Goal: Transaction & Acquisition: Purchase product/service

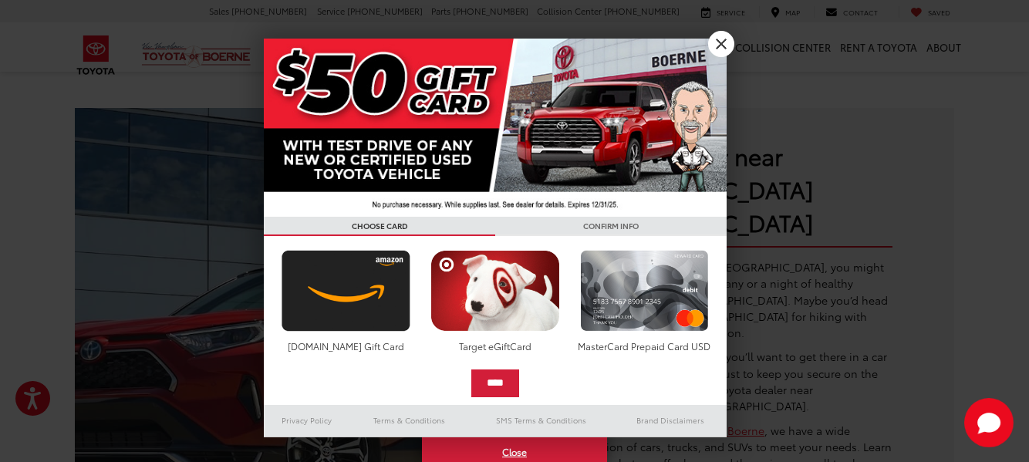
click at [718, 42] on link "X" at bounding box center [721, 44] width 26 height 26
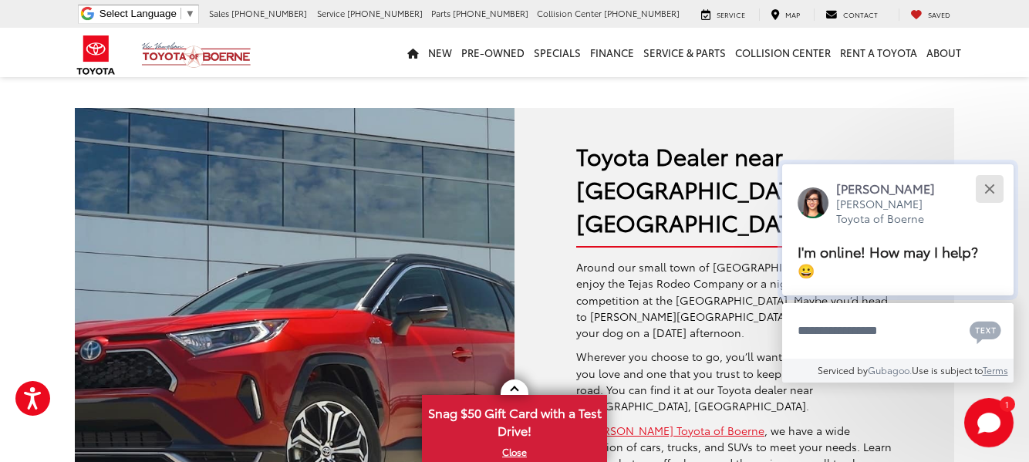
click at [984, 191] on button "Close" at bounding box center [989, 188] width 33 height 33
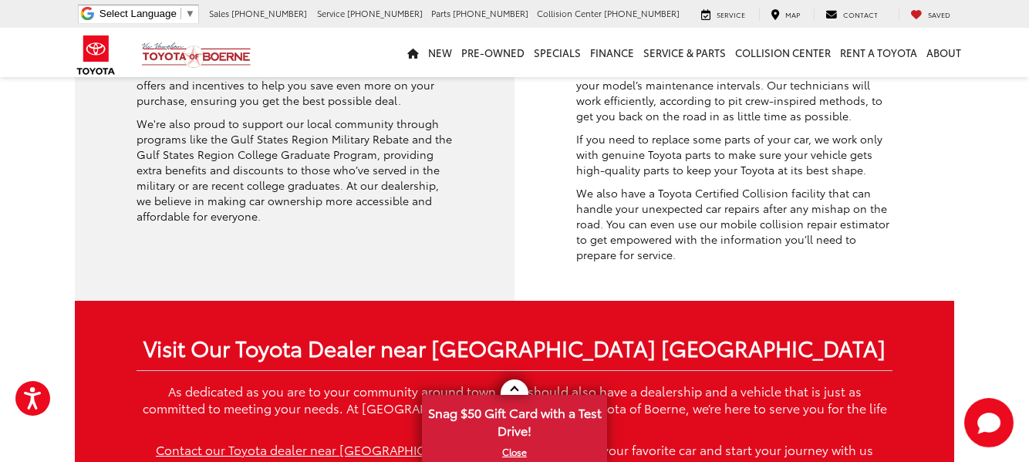
scroll to position [2576, 0]
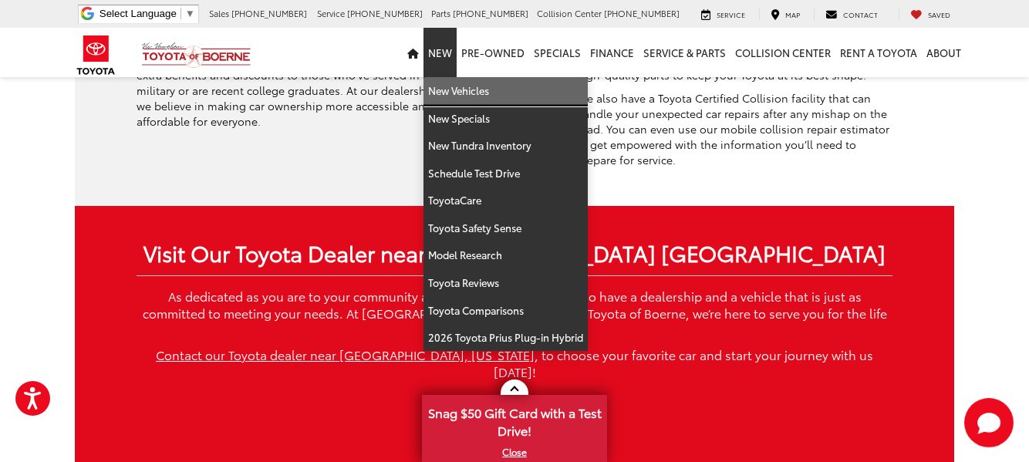
click at [451, 95] on link "New Vehicles" at bounding box center [505, 91] width 164 height 28
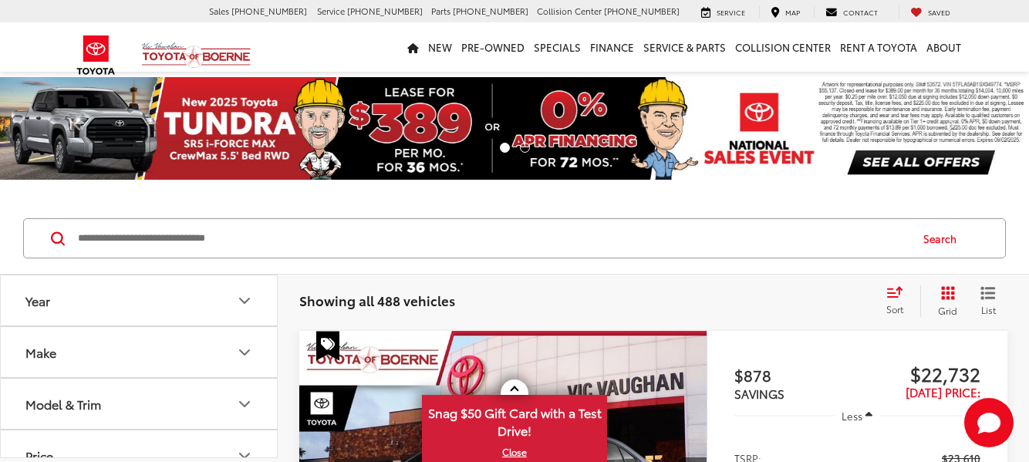
click at [243, 295] on icon "Year" at bounding box center [244, 301] width 19 height 19
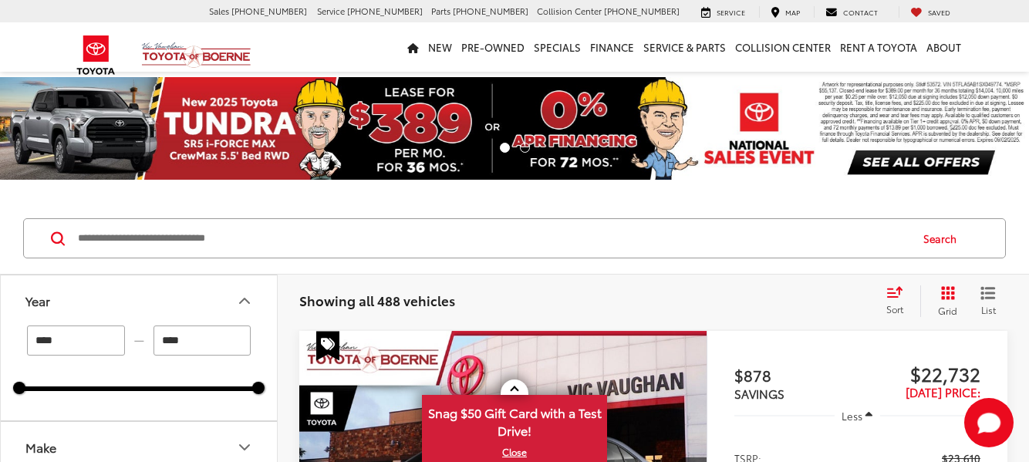
scroll to position [82, 0]
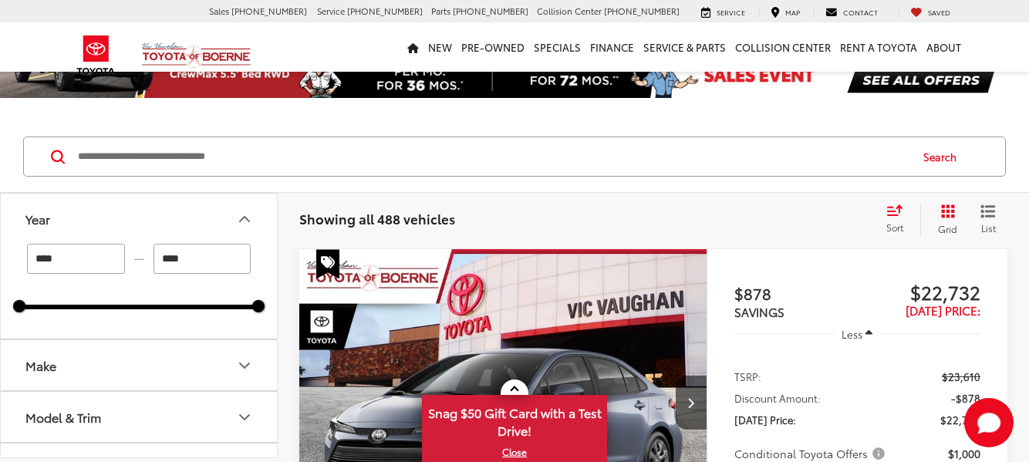
click at [76, 261] on input "****" at bounding box center [76, 259] width 98 height 30
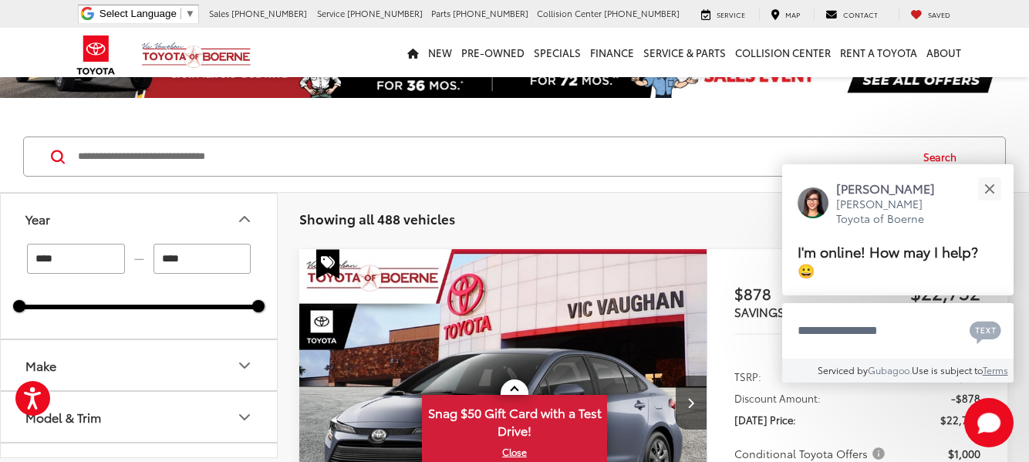
scroll to position [0, 0]
type input "****"
click at [206, 264] on input "****" at bounding box center [203, 259] width 98 height 30
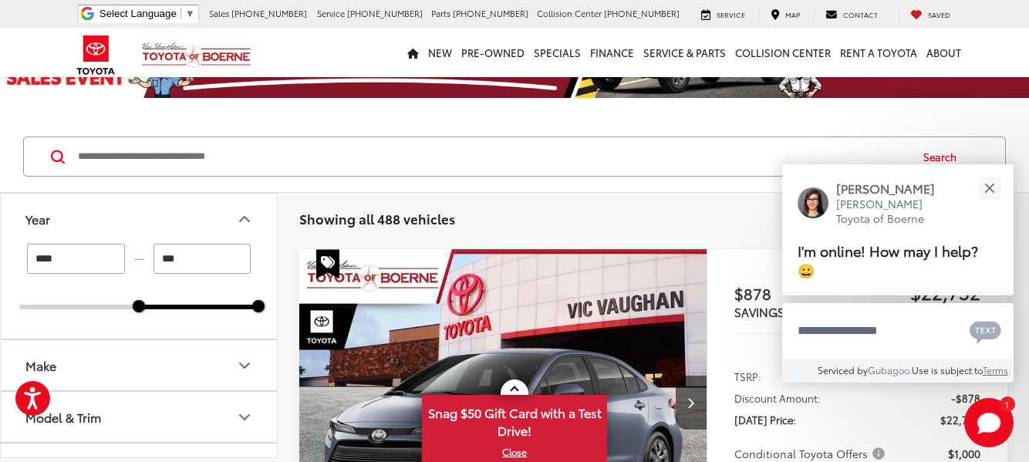
type input "****"
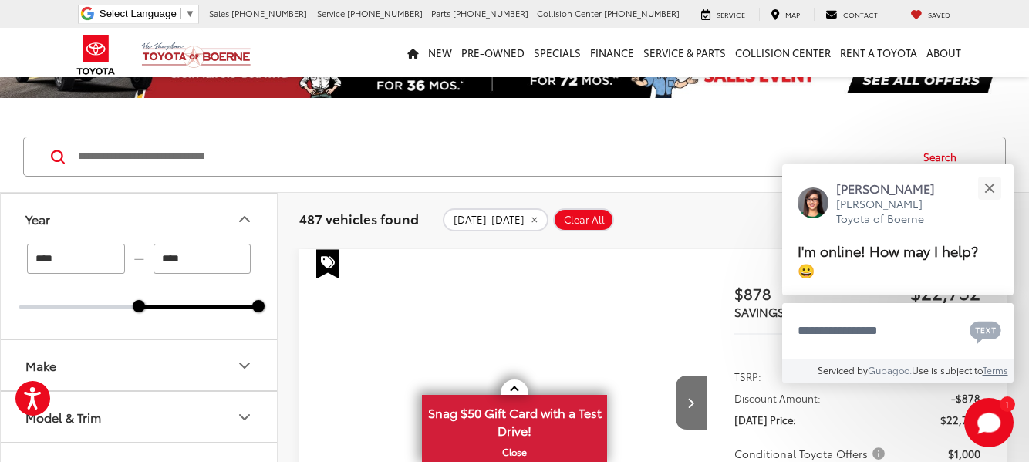
click at [241, 356] on icon "Make" at bounding box center [244, 365] width 19 height 19
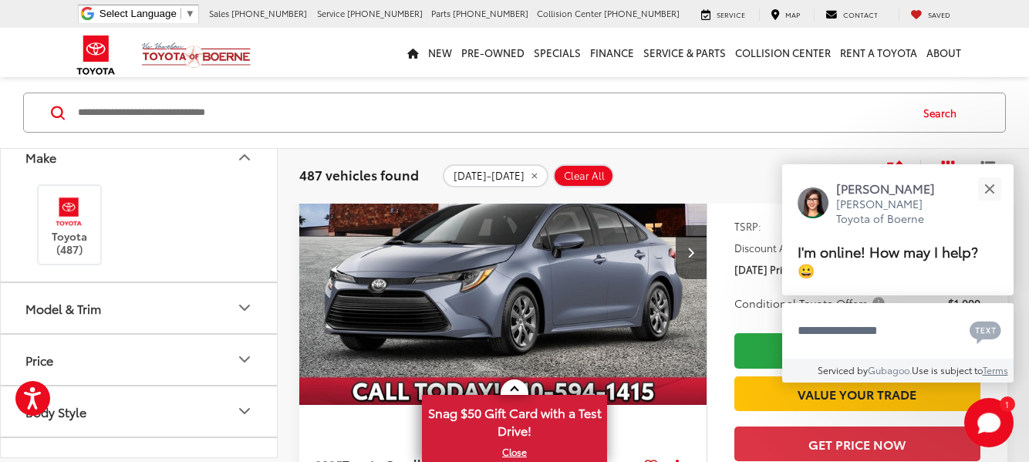
scroll to position [160, 0]
click at [66, 229] on label "Toyota (487)" at bounding box center [70, 223] width 62 height 62
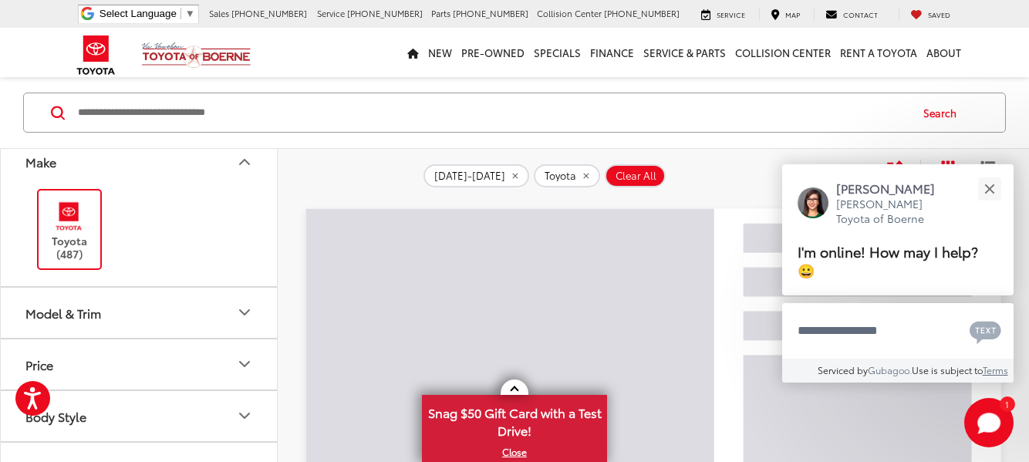
click at [248, 310] on icon "Model & Trim" at bounding box center [244, 312] width 9 height 5
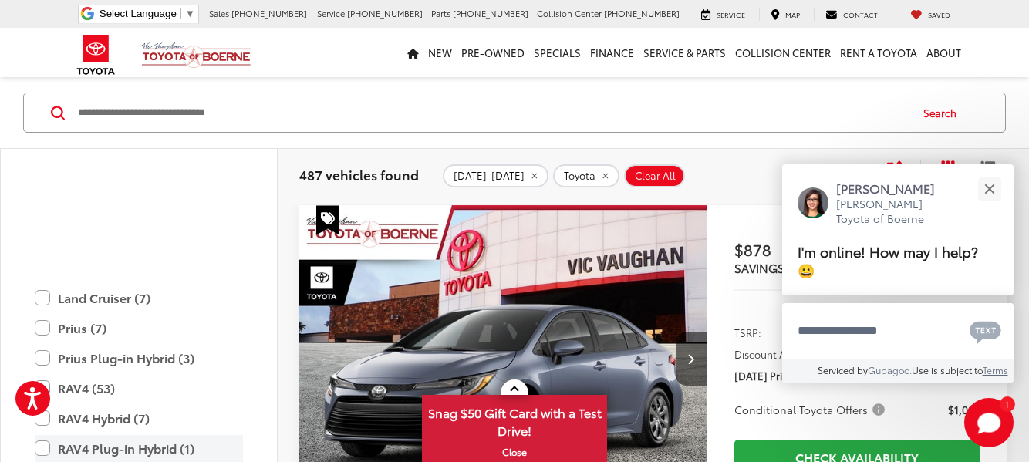
scroll to position [823, 0]
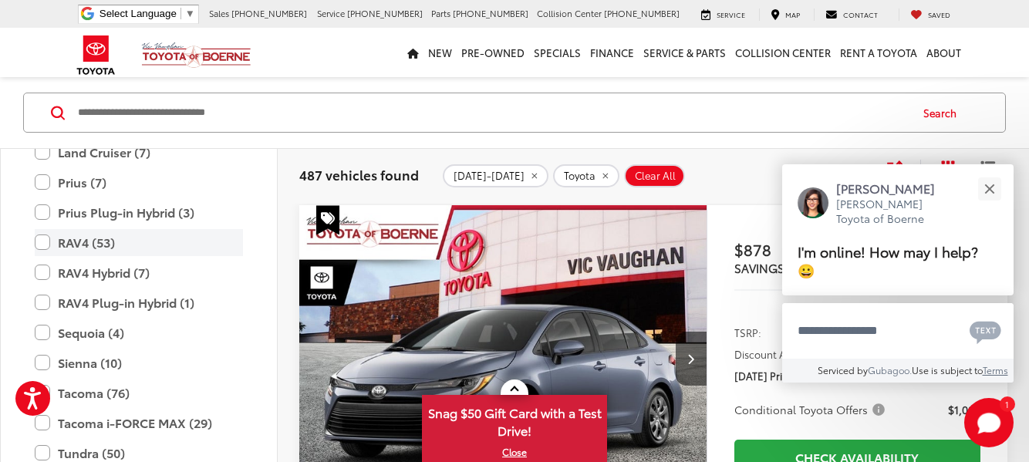
click at [47, 239] on label "RAV4 (53)" at bounding box center [139, 242] width 208 height 27
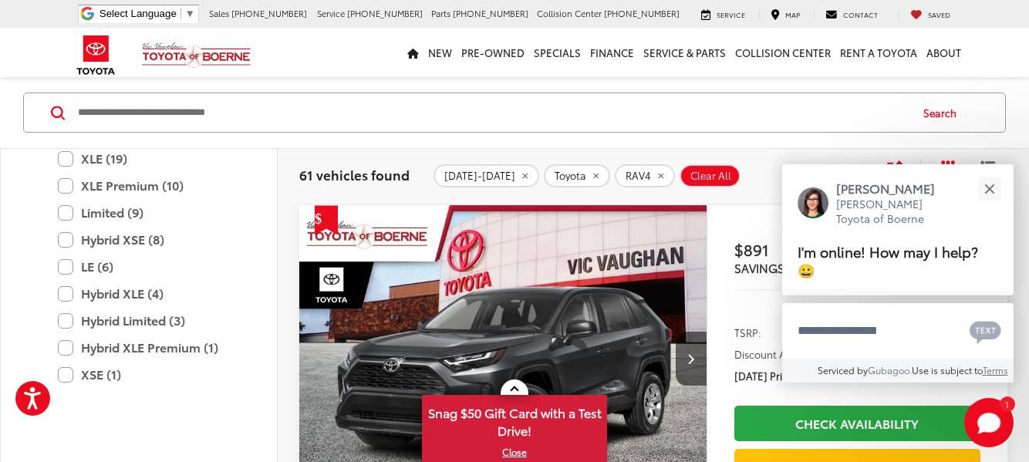
scroll to position [698, 0]
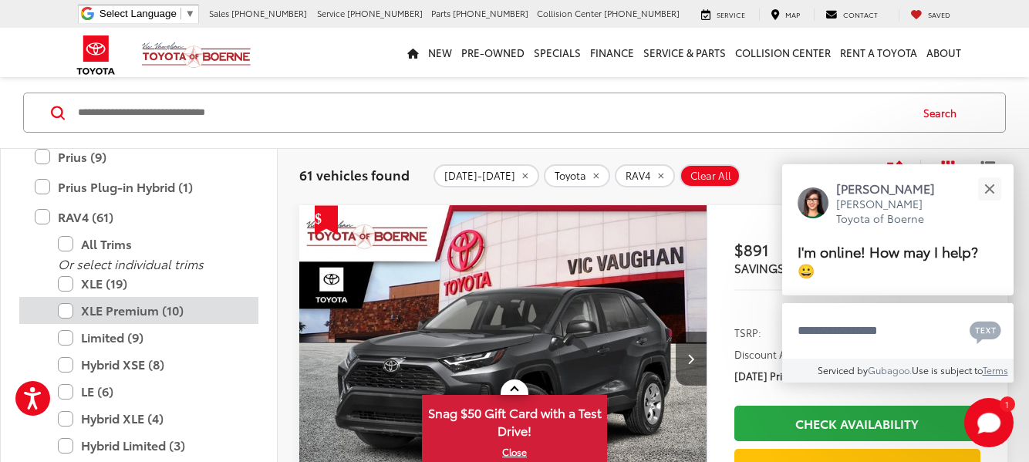
click at [66, 305] on label "XLE Premium (10)" at bounding box center [150, 310] width 185 height 27
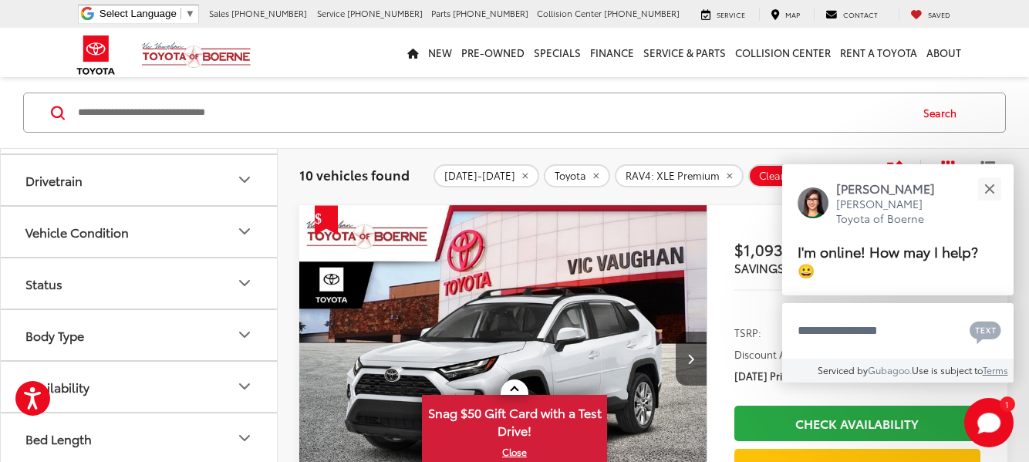
scroll to position [1291, 0]
click at [991, 193] on div "Close" at bounding box center [989, 189] width 10 height 10
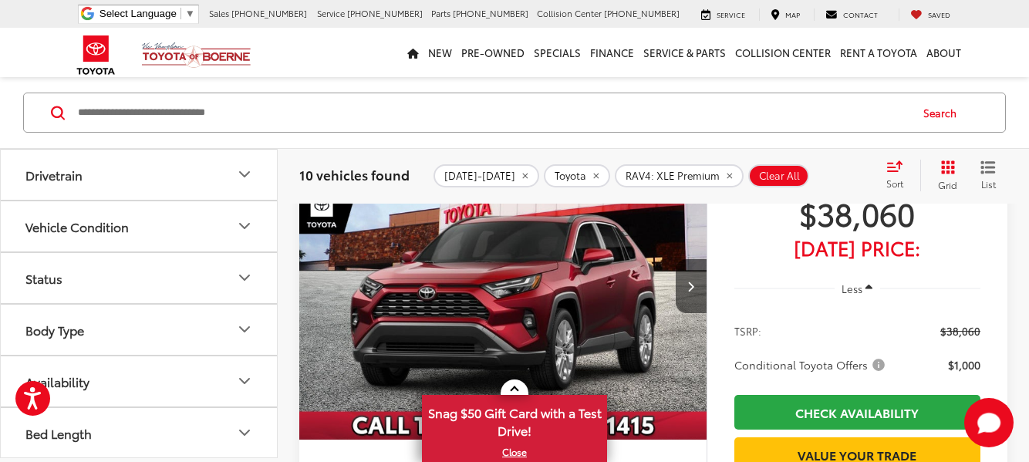
scroll to position [5449, 0]
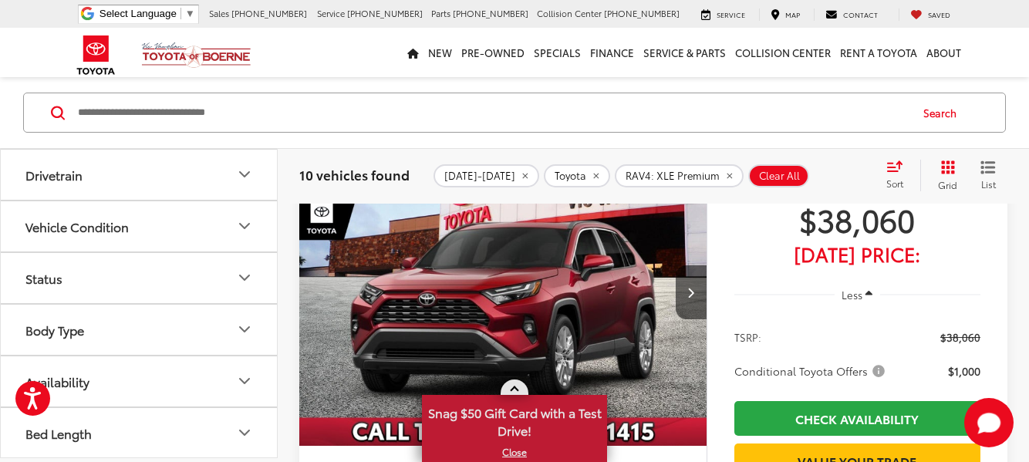
click at [512, 390] on span at bounding box center [514, 390] width 8 height 8
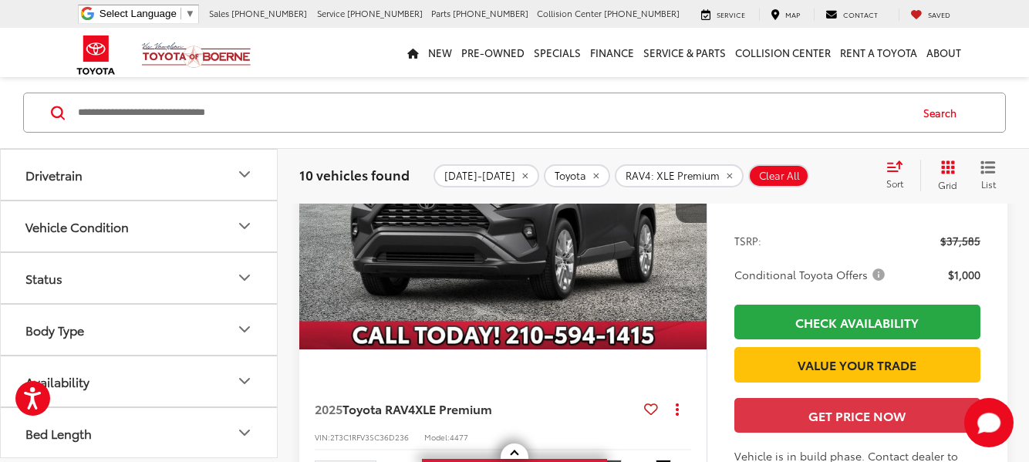
scroll to position [2623, 0]
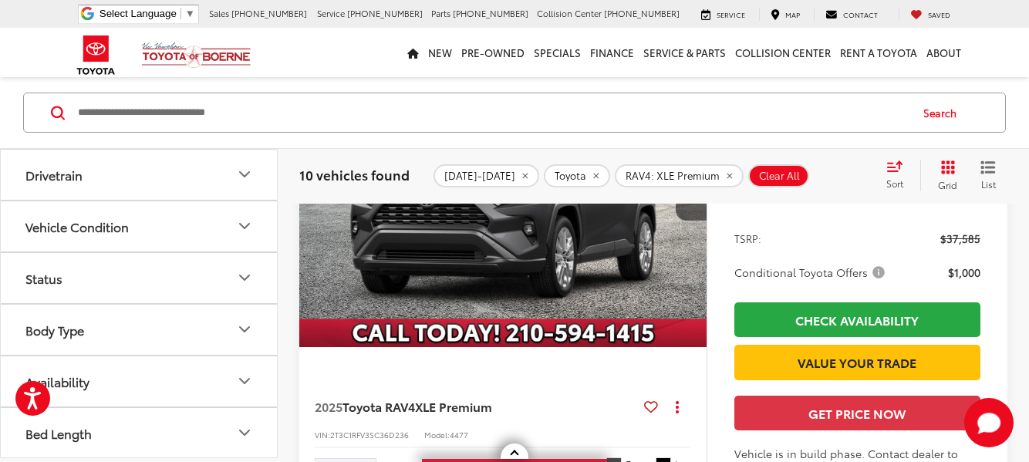
click at [604, 342] on img "2025 Toyota RAV4 XLE Premium 0" at bounding box center [504, 194] width 410 height 307
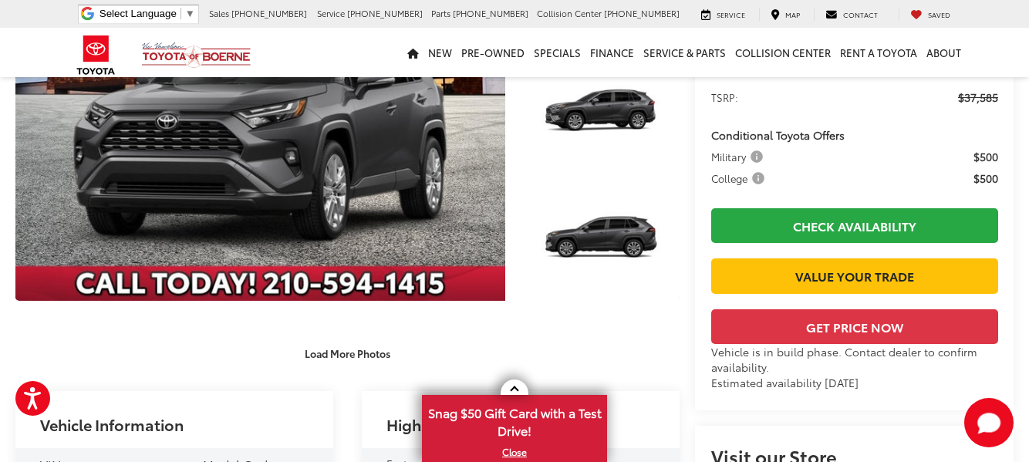
scroll to position [205, 0]
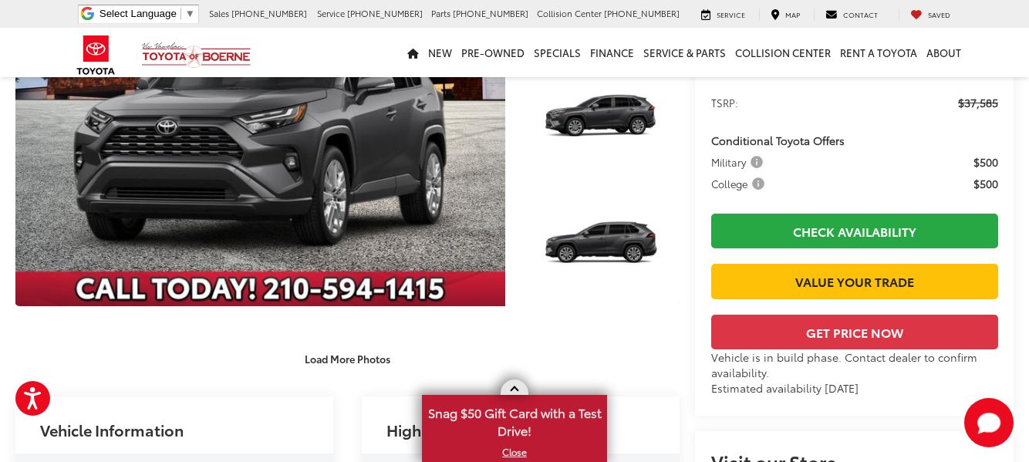
click at [518, 390] on link at bounding box center [515, 387] width 28 height 15
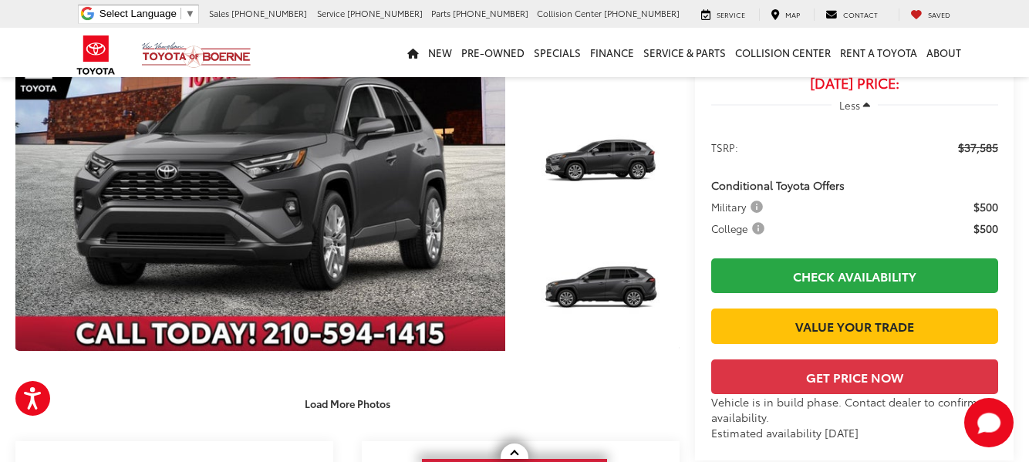
scroll to position [150, 0]
